Goal: Communication & Community: Answer question/provide support

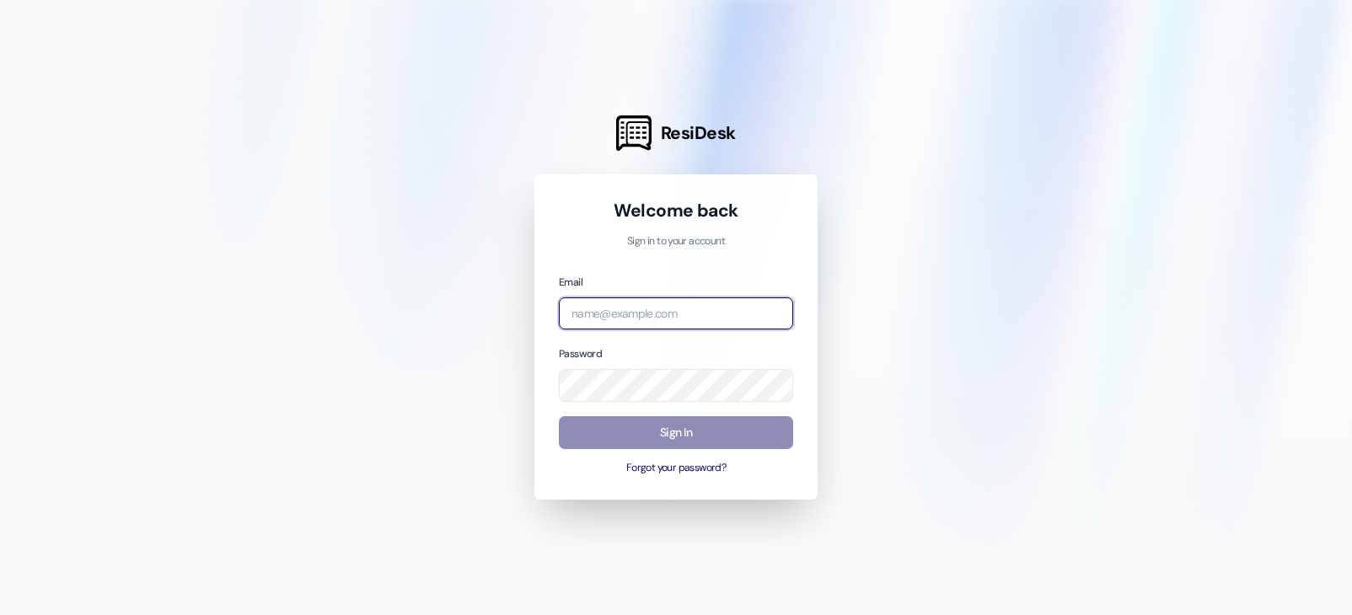
type input "[EMAIL_ADDRESS][DOMAIN_NAME]"
click at [686, 438] on button "Sign In" at bounding box center [676, 432] width 234 height 33
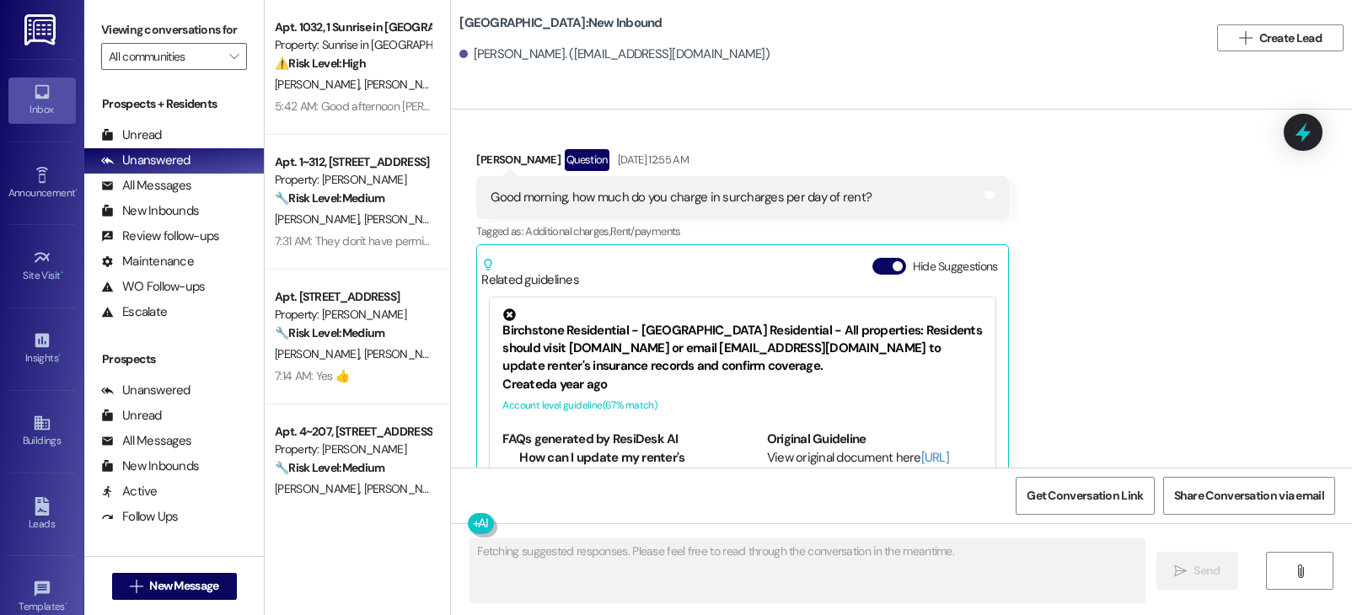
scroll to position [9451, 0]
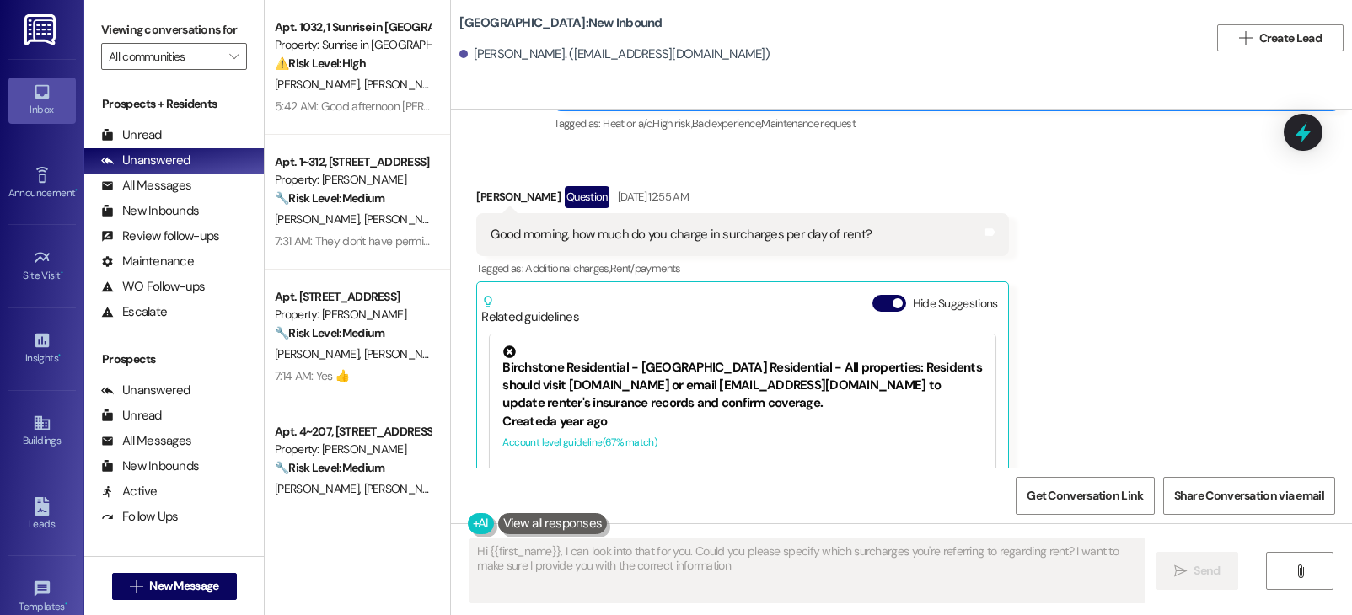
type textarea "Hi {{first_name}}, I can look into that for you. Could you please specify which…"
click at [1075, 497] on span "Get Conversation Link" at bounding box center [1085, 496] width 116 height 18
